Goal: Information Seeking & Learning: Understand process/instructions

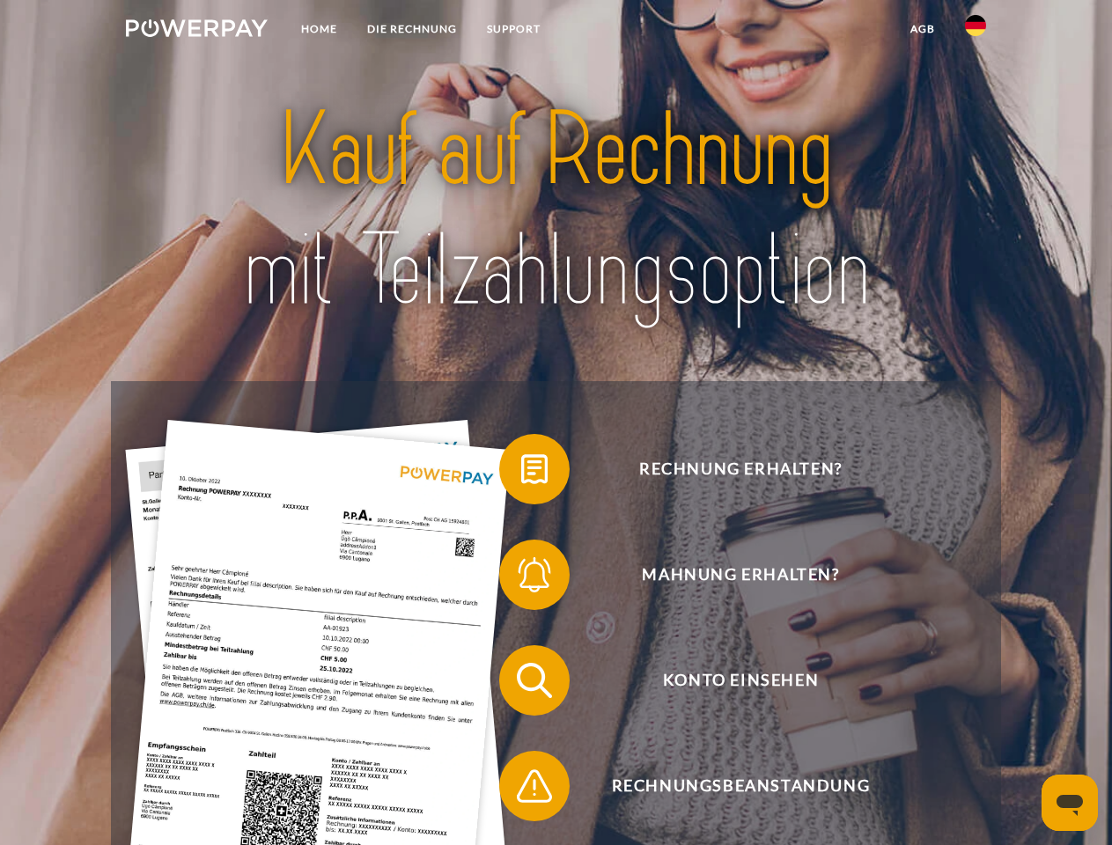
click at [196, 31] on img at bounding box center [197, 28] width 142 height 18
click at [975, 31] on img at bounding box center [975, 25] width 21 height 21
click at [921, 29] on link "agb" at bounding box center [922, 29] width 55 height 32
click at [521, 473] on span at bounding box center [508, 469] width 88 height 88
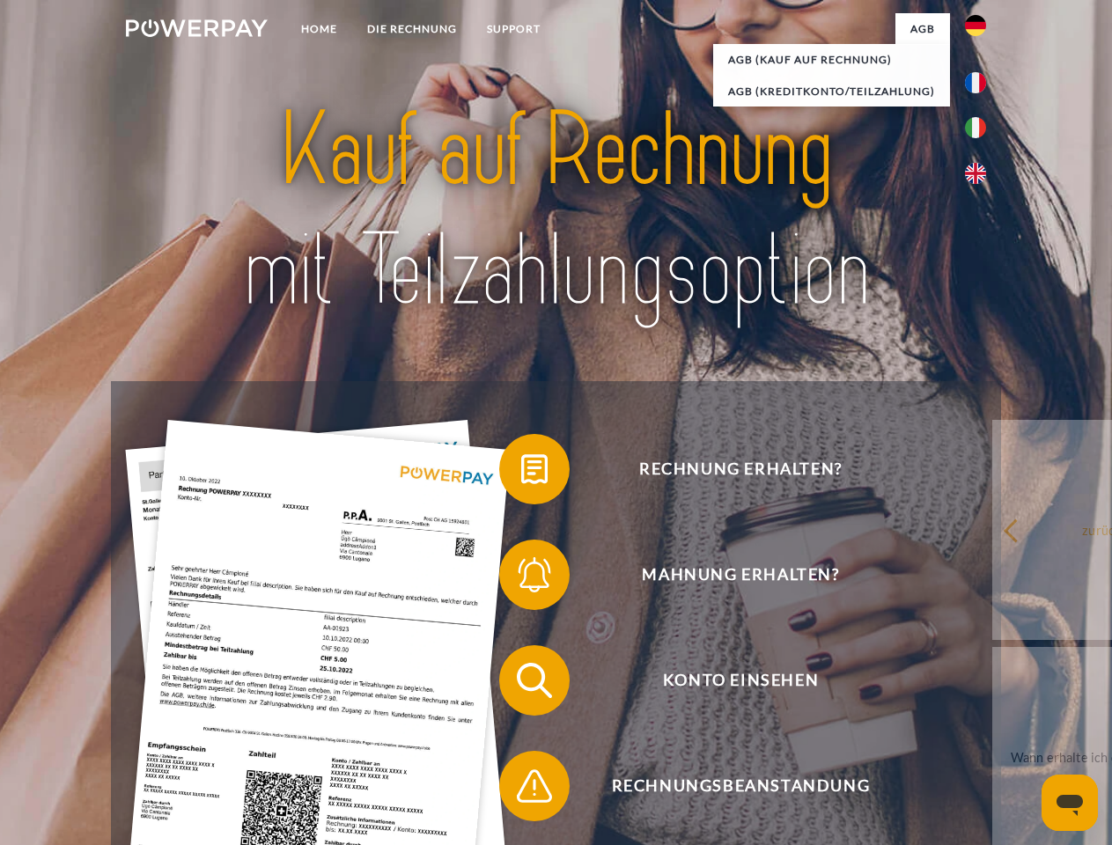
click at [521, 578] on span at bounding box center [508, 575] width 88 height 88
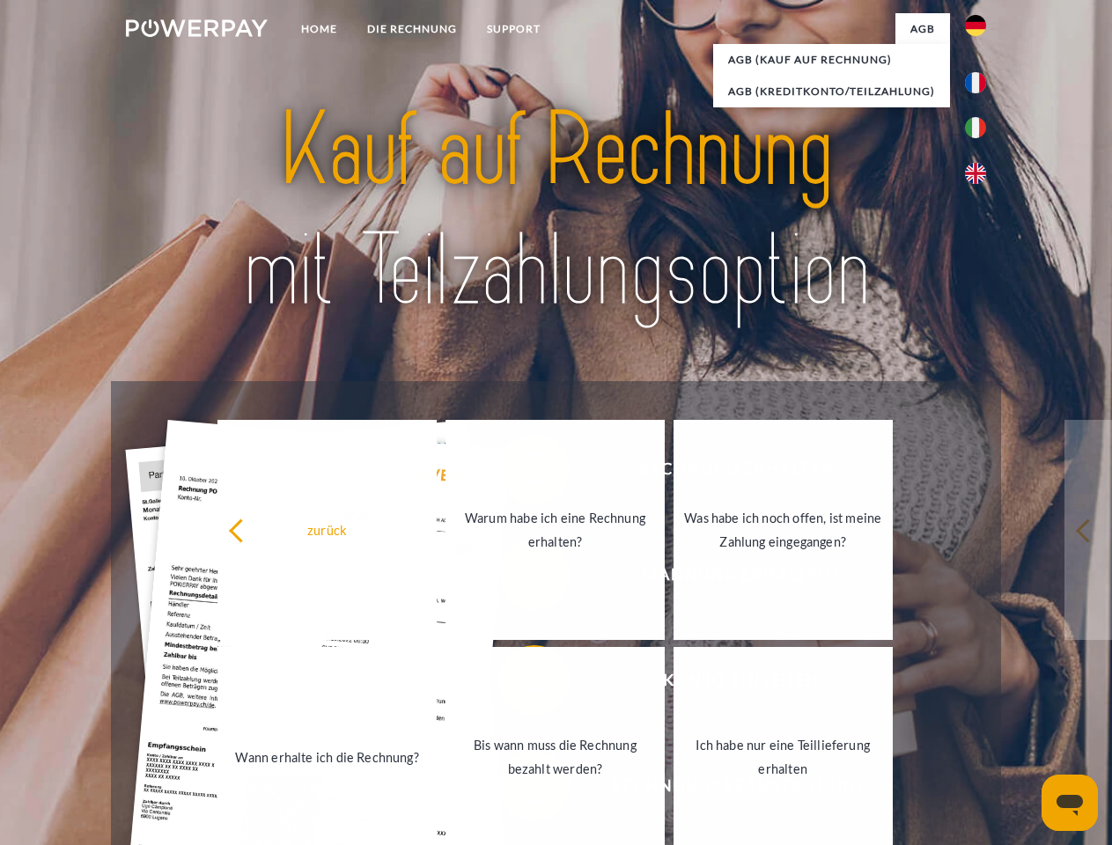
click at [521, 684] on link "Bis wann muss die Rechnung bezahlt werden?" at bounding box center [554, 757] width 219 height 220
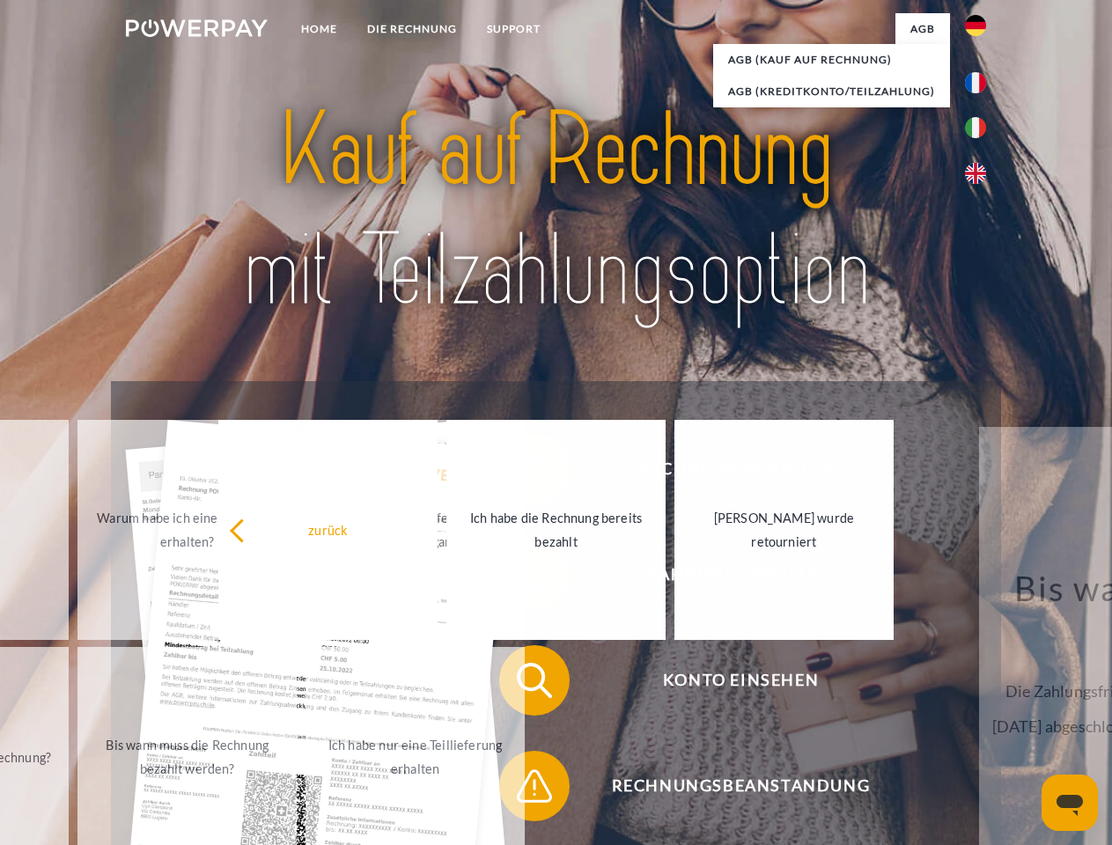
click at [521, 789] on span at bounding box center [508, 786] width 88 height 88
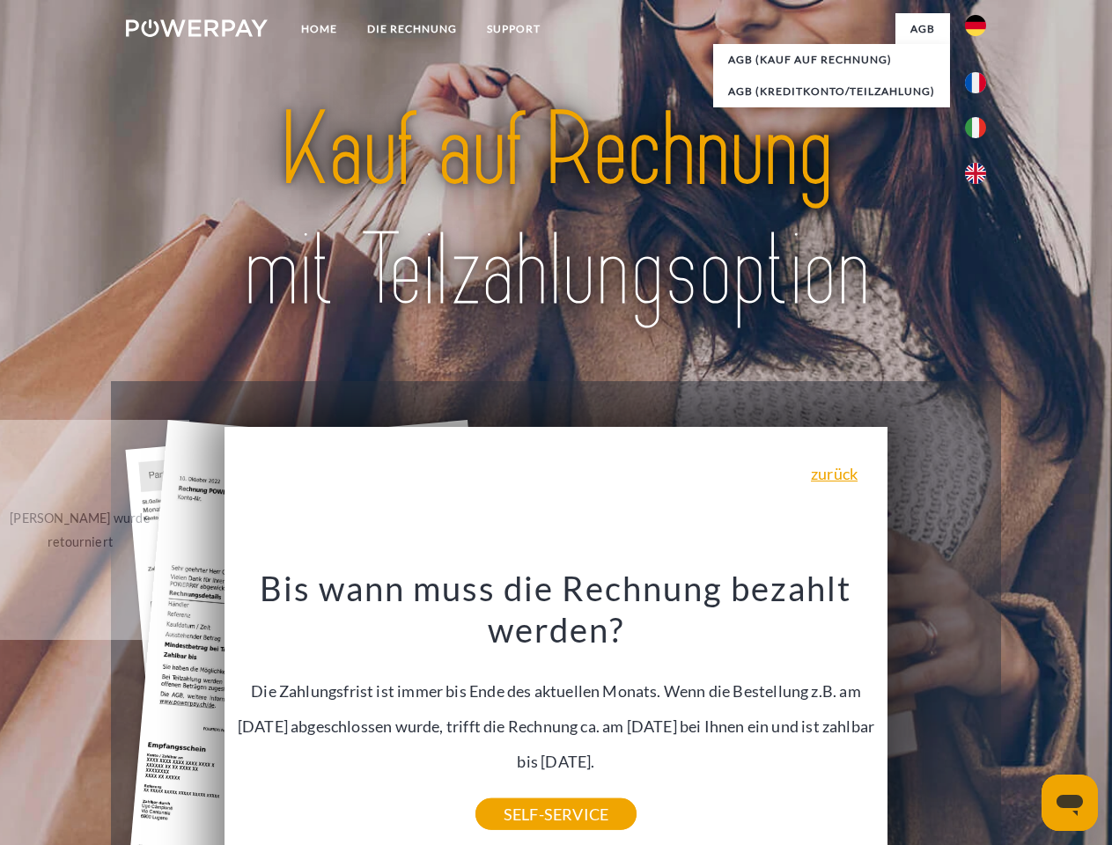
click at [1069, 803] on icon "Messaging-Fenster öffnen" at bounding box center [1069, 805] width 26 height 21
